Goal: Check status

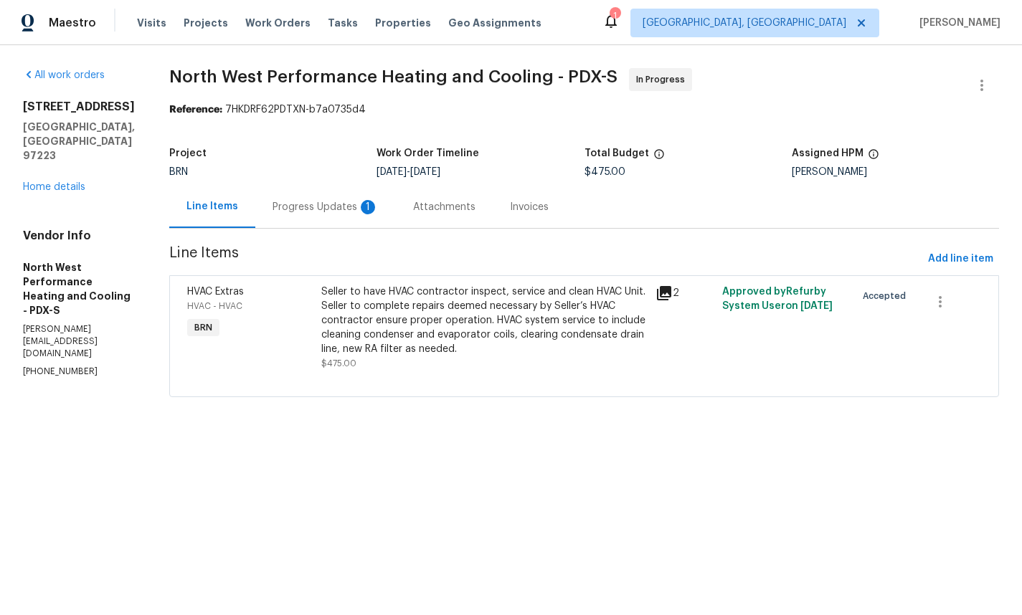
click at [365, 209] on div "Progress Updates 1" at bounding box center [326, 207] width 106 height 14
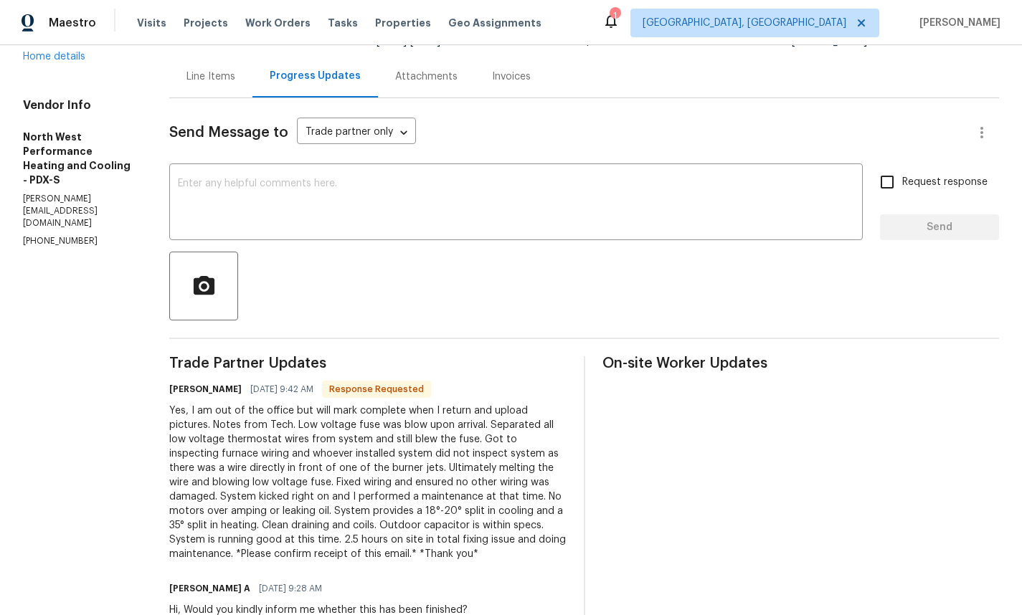
scroll to position [134, 0]
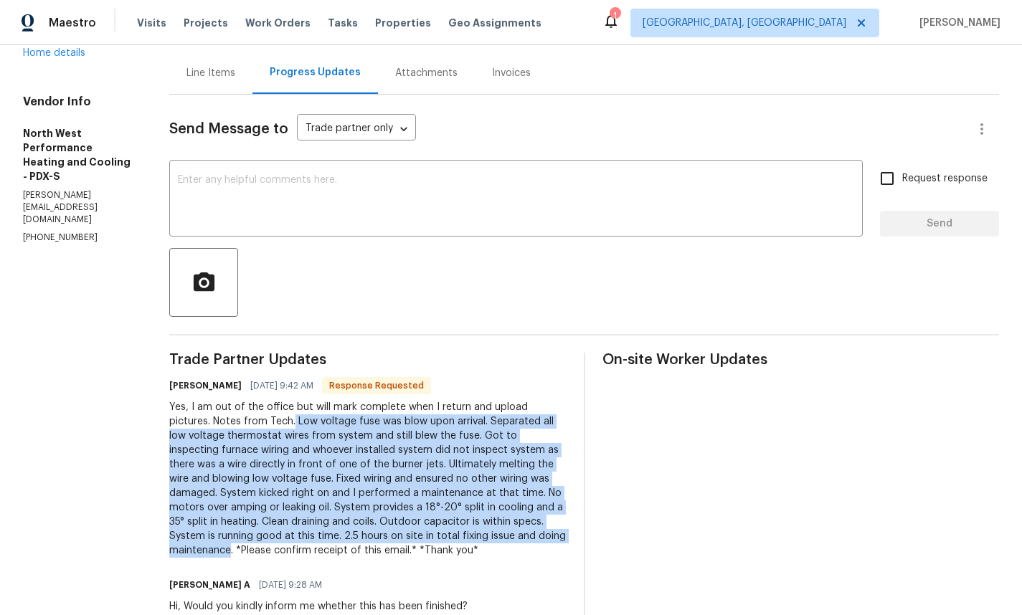
drag, startPoint x: 331, startPoint y: 425, endPoint x: 407, endPoint y: 552, distance: 147.0
click at [407, 552] on div "Yes, I am out of the office but will mark complete when I return and upload pic…" at bounding box center [367, 479] width 397 height 158
copy div "Low voltage fuse was blow upon arrival. Separated all low voltage thermostat wi…"
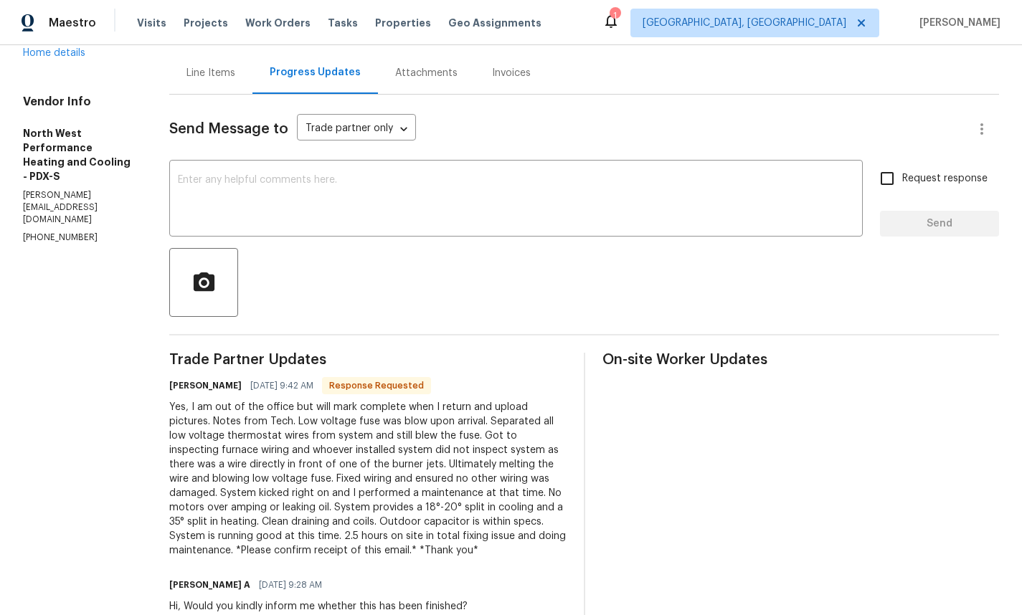
click at [341, 470] on div "Yes, I am out of the office but will mark complete when I return and upload pic…" at bounding box center [367, 479] width 397 height 158
click at [207, 408] on div "All work orders [STREET_ADDRESS] Home details Vendor Info North West Performanc…" at bounding box center [511, 577] width 1022 height 1333
click at [205, 406] on div "All work orders [STREET_ADDRESS] Home details Vendor Info North West Performanc…" at bounding box center [511, 577] width 1022 height 1333
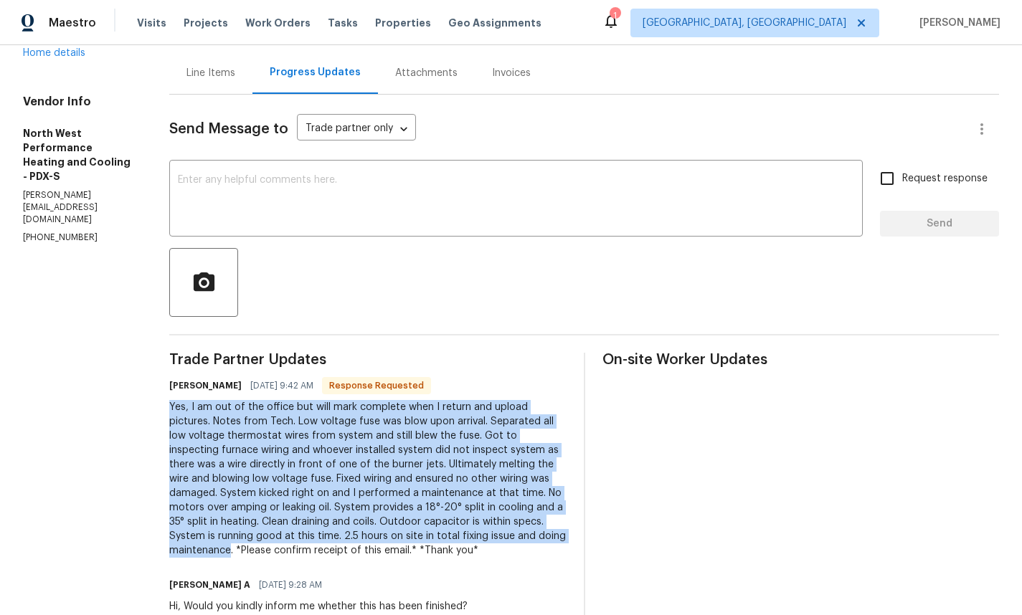
drag, startPoint x: 205, startPoint y: 406, endPoint x: 391, endPoint y: 541, distance: 229.6
click at [396, 552] on div "All work orders [STREET_ADDRESS] Home details Vendor Info North West Performanc…" at bounding box center [511, 577] width 1022 height 1333
copy div "Yes, I am out of the office but will mark complete when I return and upload pic…"
